Goal: Task Accomplishment & Management: Use online tool/utility

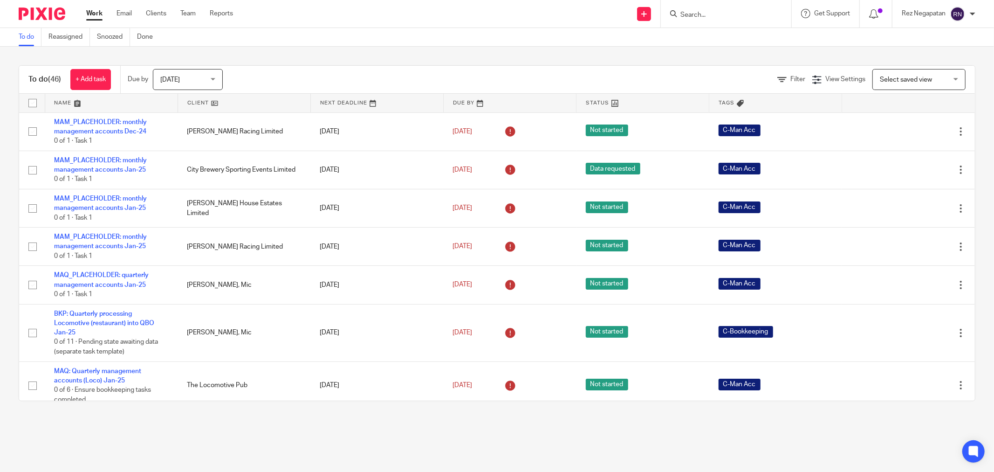
click at [340, 35] on div "To do Reassigned Snoozed Done" at bounding box center [497, 37] width 994 height 19
click at [729, 15] on input "Search" at bounding box center [722, 15] width 84 height 8
type input "FALDON"
click at [732, 37] on link at bounding box center [765, 39] width 174 height 21
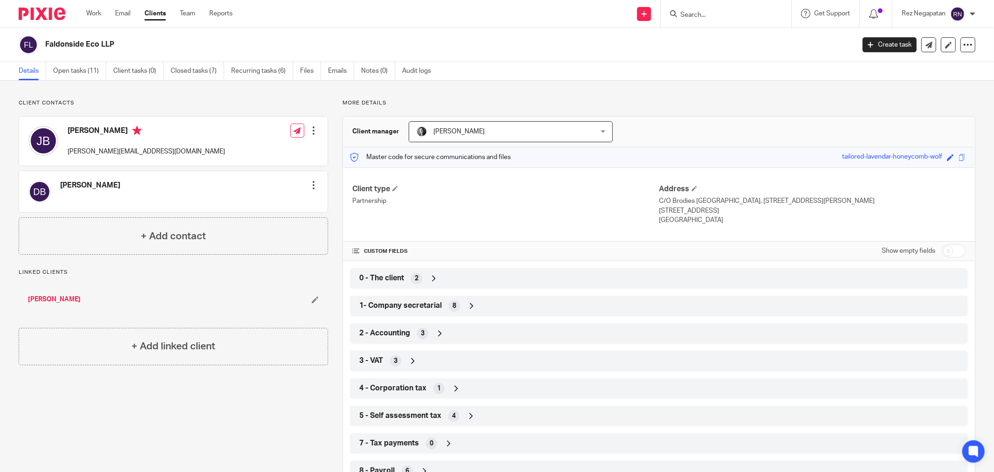
click at [462, 364] on div "3 - VAT 3" at bounding box center [659, 361] width 604 height 16
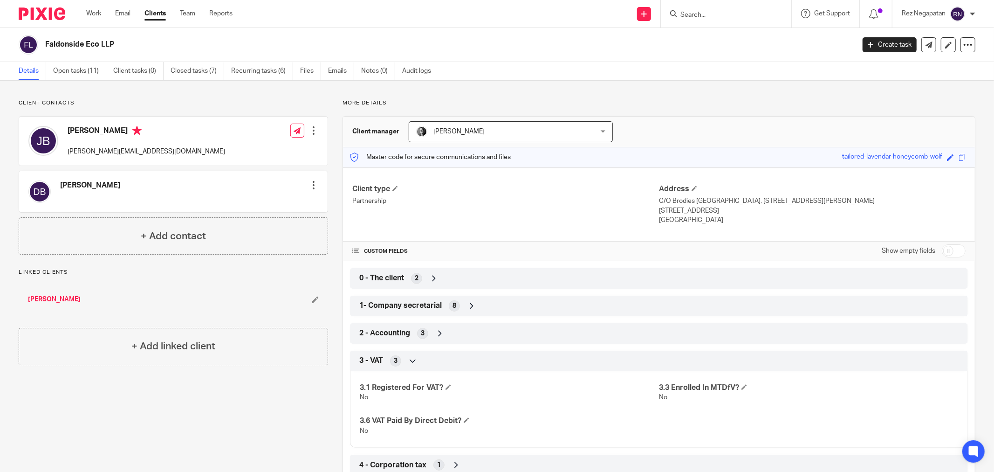
click at [413, 362] on icon at bounding box center [412, 360] width 9 height 9
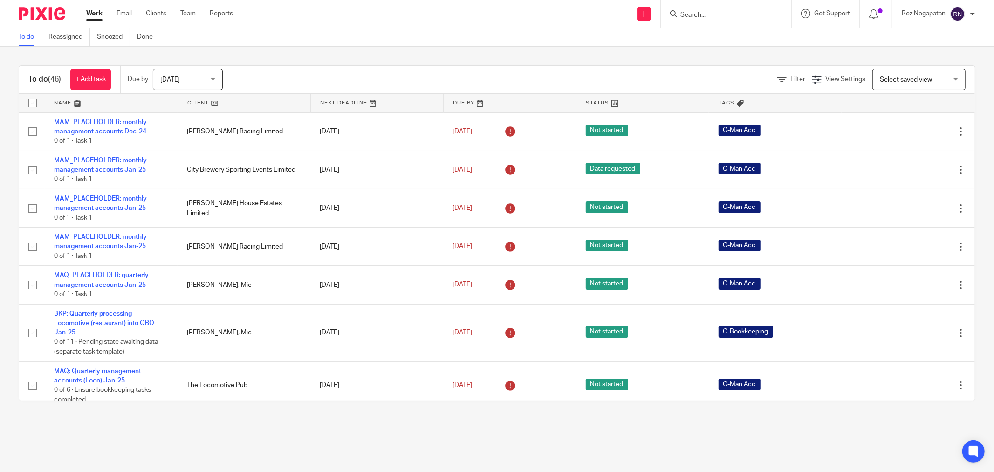
click at [790, 78] on div "Filter" at bounding box center [795, 80] width 35 height 10
click at [791, 81] on span "Filter" at bounding box center [798, 79] width 15 height 7
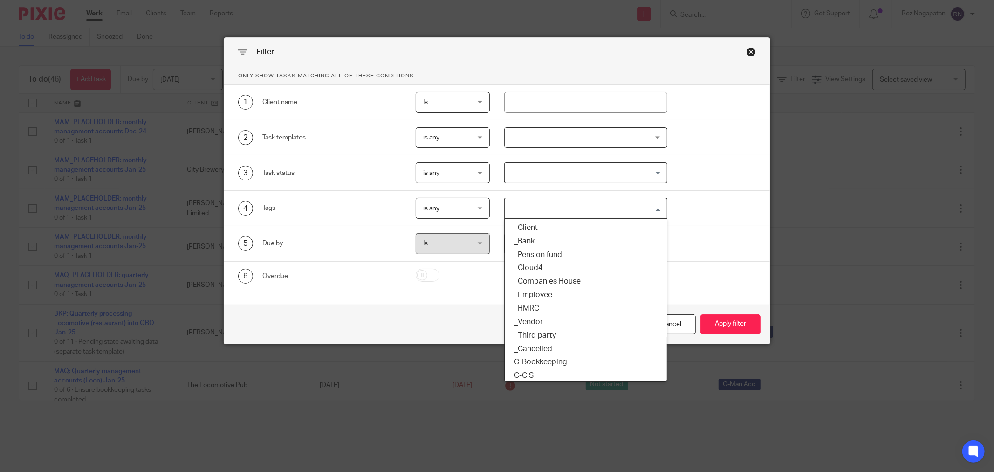
click at [538, 203] on input "Search for option" at bounding box center [584, 208] width 156 height 16
type input "va"
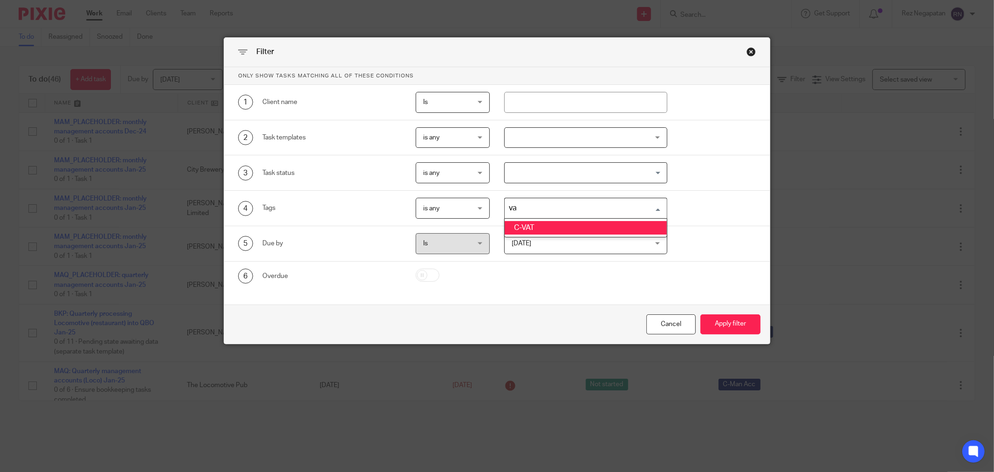
drag, startPoint x: 539, startPoint y: 226, endPoint x: 620, endPoint y: 272, distance: 93.1
click at [539, 226] on li "C-VAT" at bounding box center [586, 228] width 162 height 14
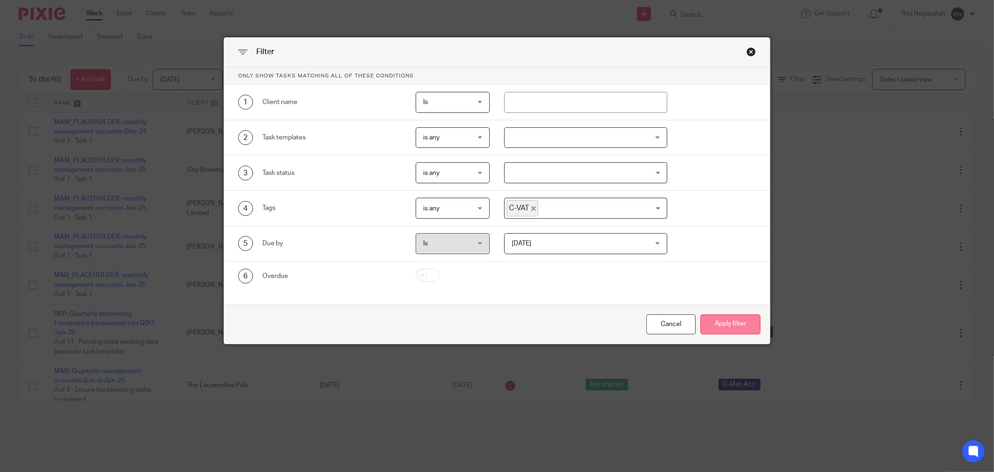
click at [748, 323] on button "Apply filter" at bounding box center [731, 324] width 60 height 20
